Goal: Check status

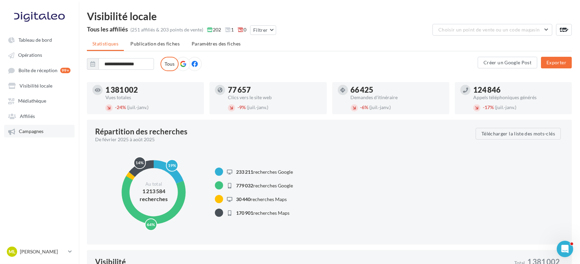
click at [39, 130] on span "Campagnes" at bounding box center [31, 132] width 25 height 6
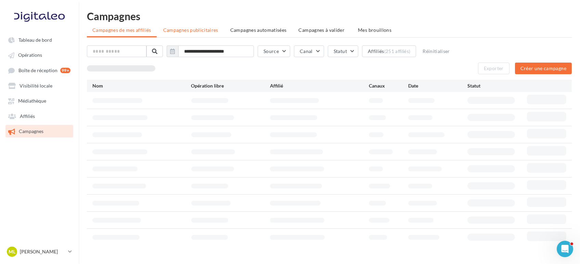
click at [200, 30] on span "Campagnes publicitaires" at bounding box center [190, 30] width 55 height 6
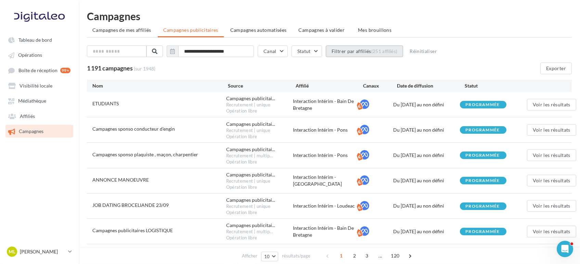
click at [354, 51] on button "Filtrer par affiliés (251 affiliés)" at bounding box center [365, 52] width 78 height 12
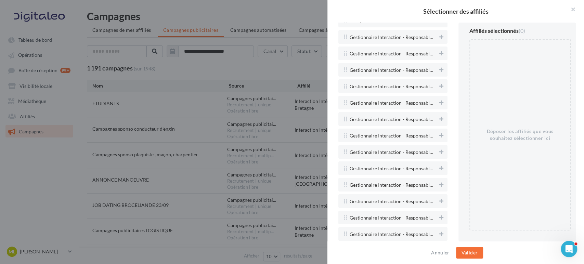
scroll to position [1521, 0]
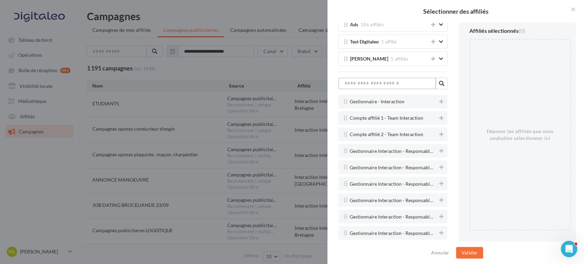
click at [394, 81] on input "text" at bounding box center [387, 84] width 98 height 12
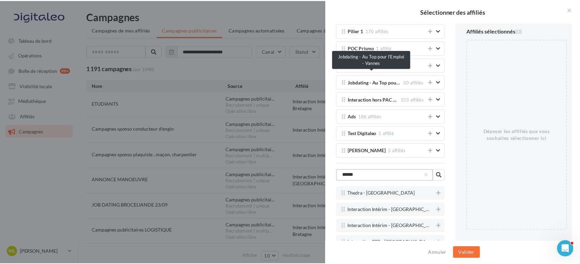
scroll to position [1413, 0]
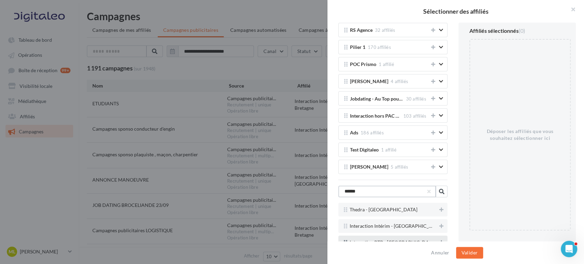
type input "******"
click at [439, 240] on icon at bounding box center [441, 242] width 4 height 5
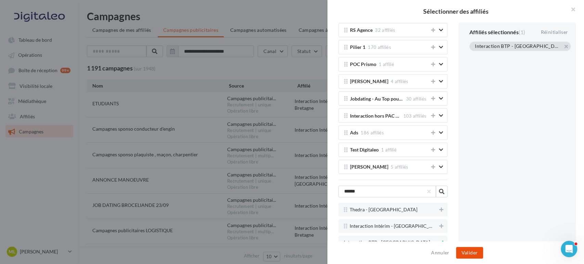
click at [480, 251] on button "Valider" at bounding box center [469, 253] width 27 height 12
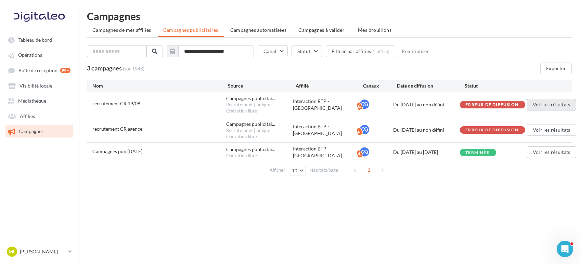
click at [537, 104] on button "Voir les résultats" at bounding box center [551, 105] width 49 height 12
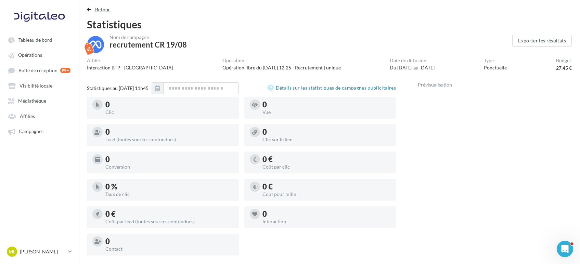
click at [100, 12] on button "Retour" at bounding box center [100, 9] width 26 height 8
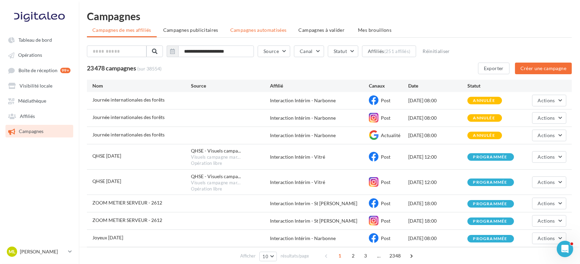
click at [278, 32] on span "Campagnes automatisées" at bounding box center [258, 30] width 56 height 6
click at [278, 32] on ul "Campagnes de mes affiliés Campagnes publicitaires Campagnes automatisées Campag…" at bounding box center [329, 31] width 485 height 14
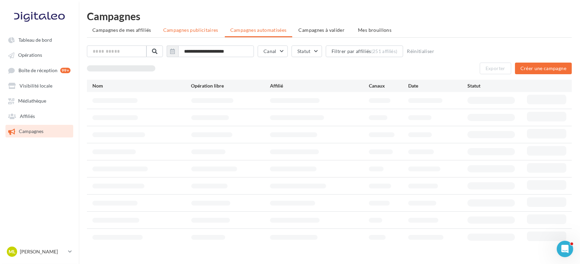
click at [205, 32] on span "Campagnes publicitaires" at bounding box center [190, 30] width 55 height 6
